Goal: Task Accomplishment & Management: Manage account settings

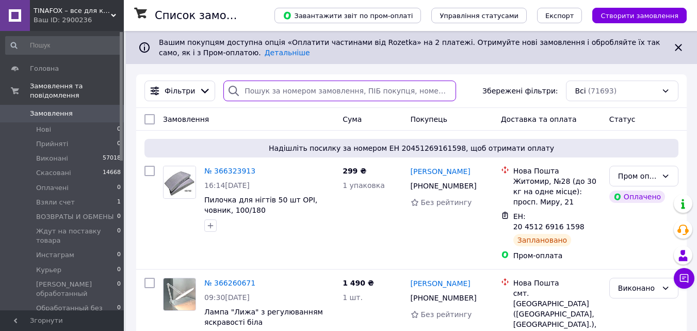
click at [287, 91] on input "search" at bounding box center [339, 90] width 233 height 21
paste input "поручник"
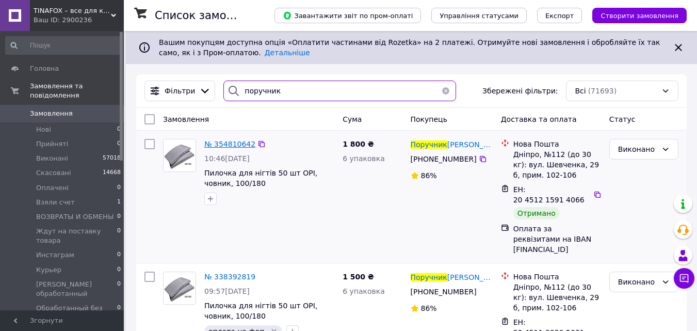
type input "поручник"
click at [215, 142] on span "№ 354810642" at bounding box center [229, 144] width 51 height 8
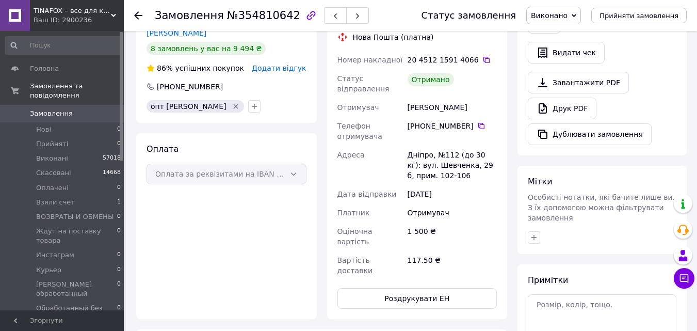
scroll to position [52, 0]
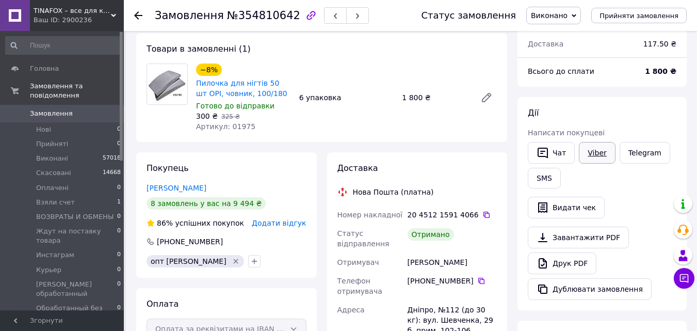
click at [596, 147] on link "Viber" at bounding box center [597, 153] width 36 height 22
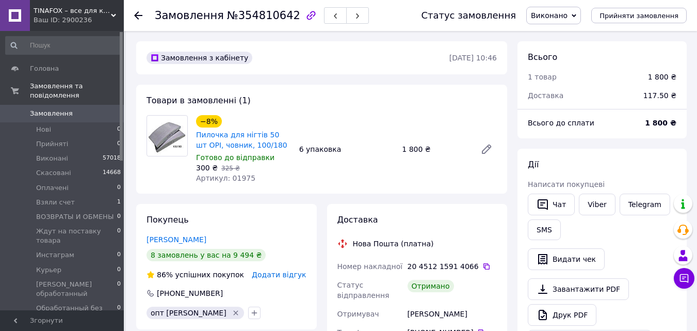
click at [78, 105] on link "Замовлення 0" at bounding box center [63, 114] width 127 height 18
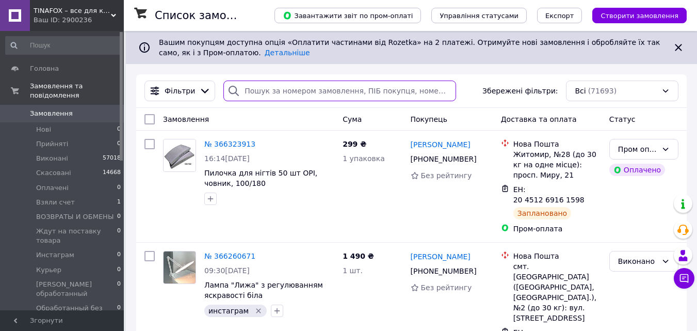
click at [280, 92] on input "search" at bounding box center [339, 90] width 233 height 21
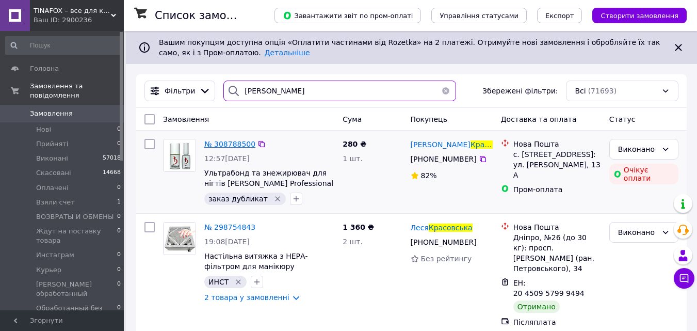
type input "красовська"
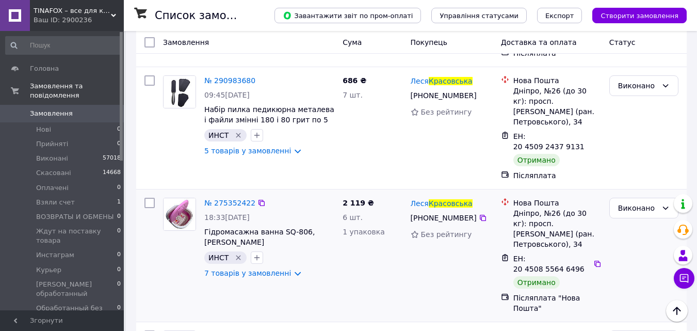
scroll to position [320, 0]
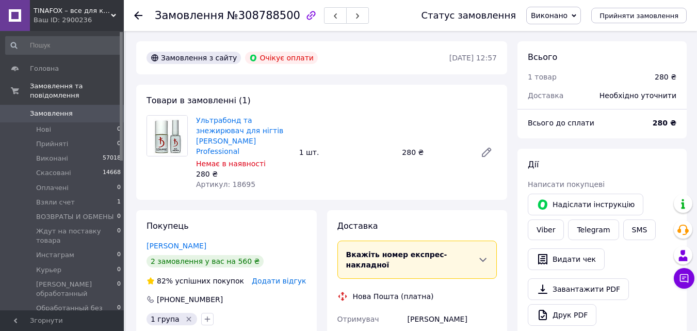
scroll to position [52, 0]
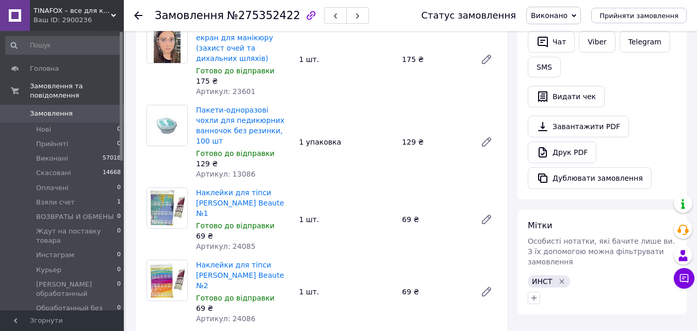
scroll to position [206, 0]
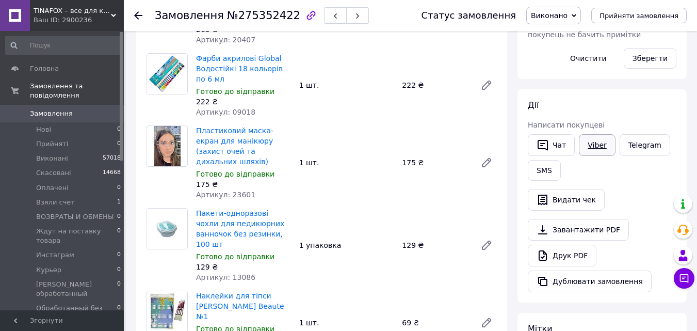
click at [594, 140] on link "Viber" at bounding box center [597, 145] width 36 height 22
